Goal: Task Accomplishment & Management: Use online tool/utility

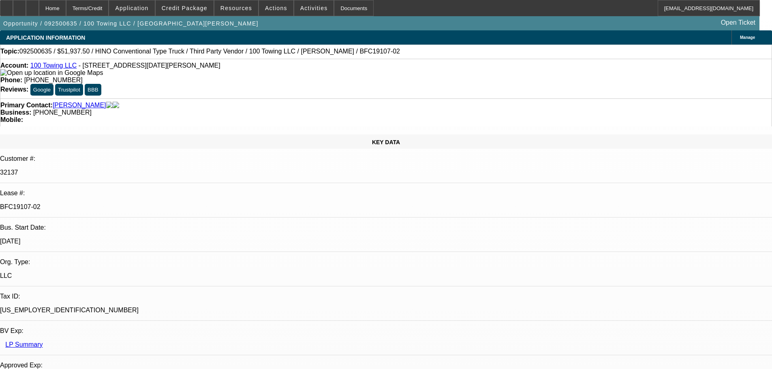
select select "0"
select select "2"
select select "0"
select select "6"
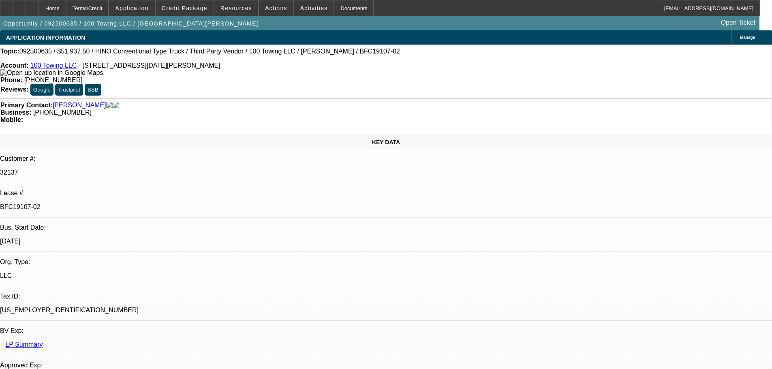
select select "0"
select select "2"
select select "0"
select select "6"
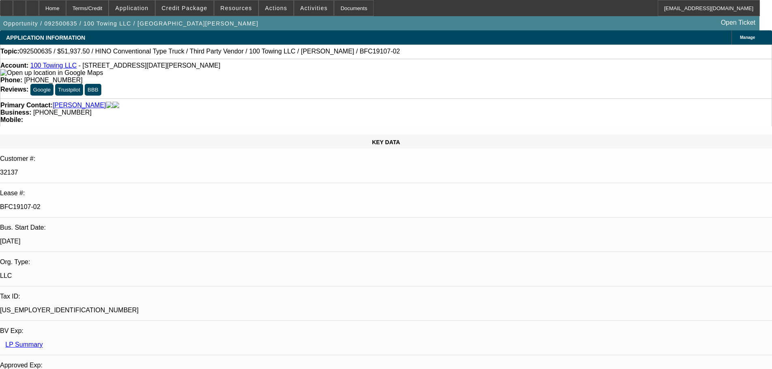
select select "2"
select select "0"
select select "6"
select select "0"
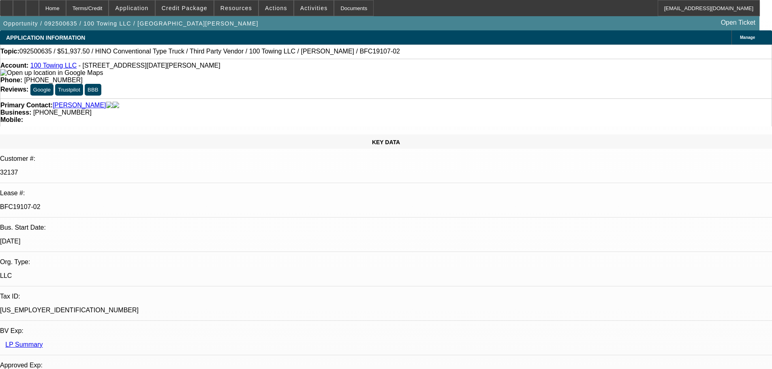
select select "0"
select select "3"
select select "0"
select select "6"
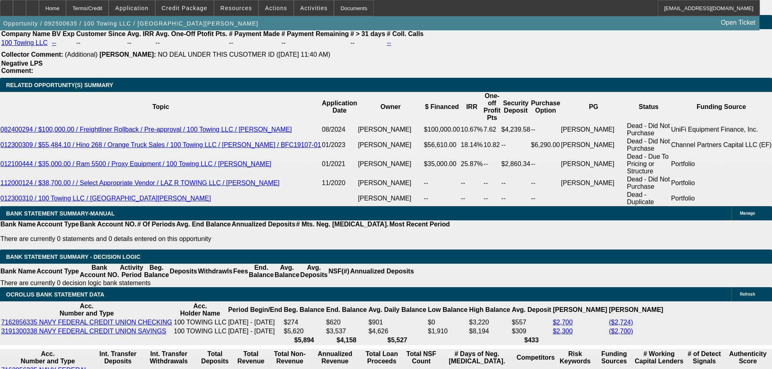
scroll to position [933, 0]
click at [270, 11] on span at bounding box center [276, 7] width 34 height 19
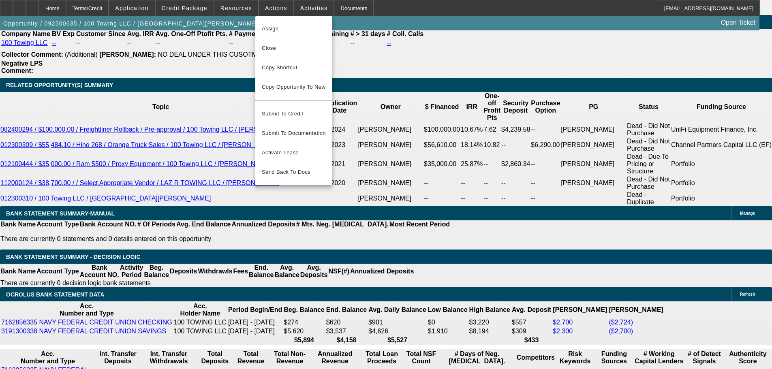
click at [308, 4] on div at bounding box center [386, 184] width 772 height 369
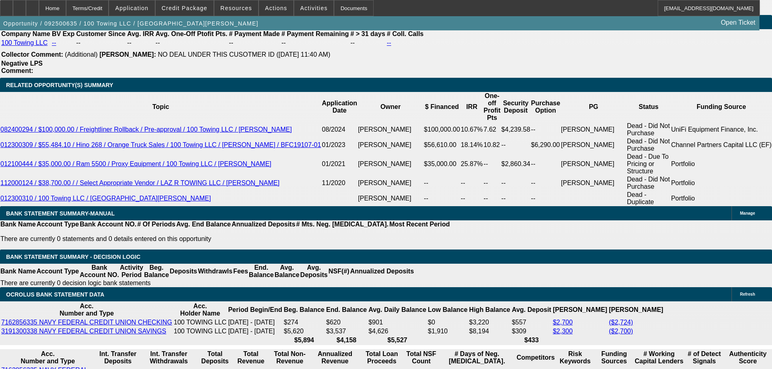
click at [307, 4] on span at bounding box center [314, 7] width 40 height 19
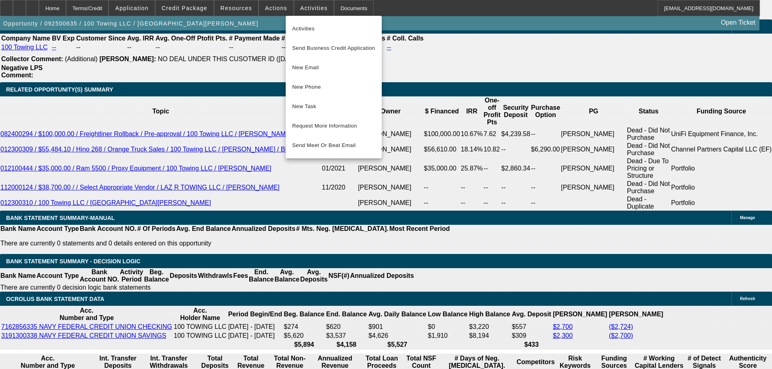
scroll to position [1338, 0]
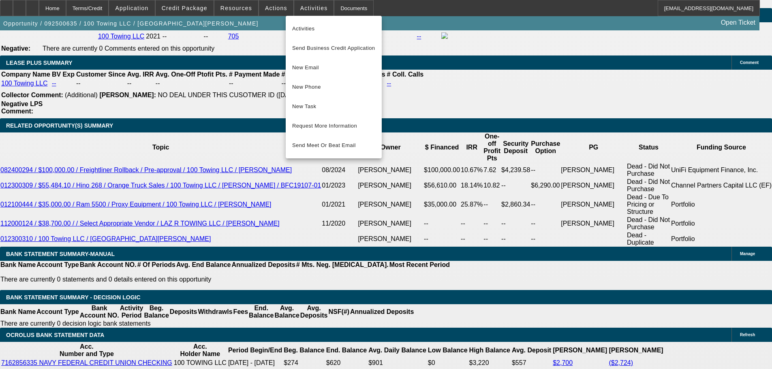
click at [241, 13] on div at bounding box center [386, 184] width 772 height 369
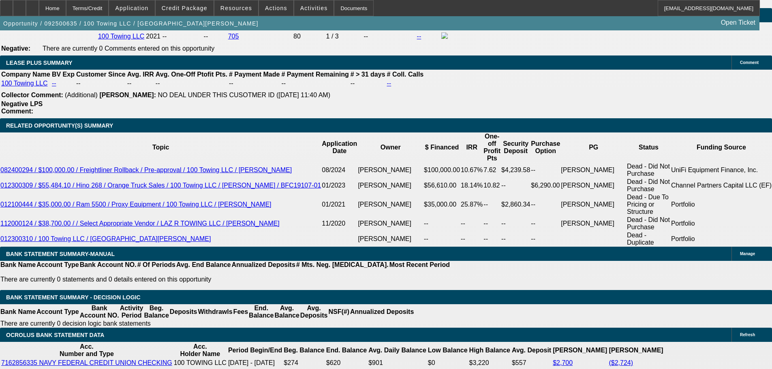
click at [240, 11] on span at bounding box center [237, 7] width 44 height 19
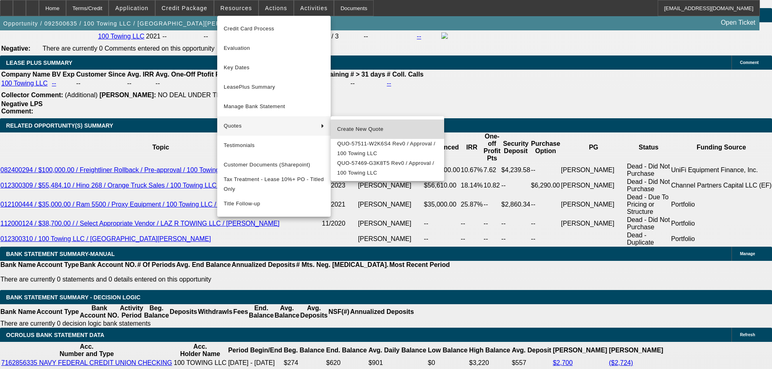
click at [350, 126] on span "Create New Quote" at bounding box center [387, 129] width 101 height 10
